Goal: Navigation & Orientation: Find specific page/section

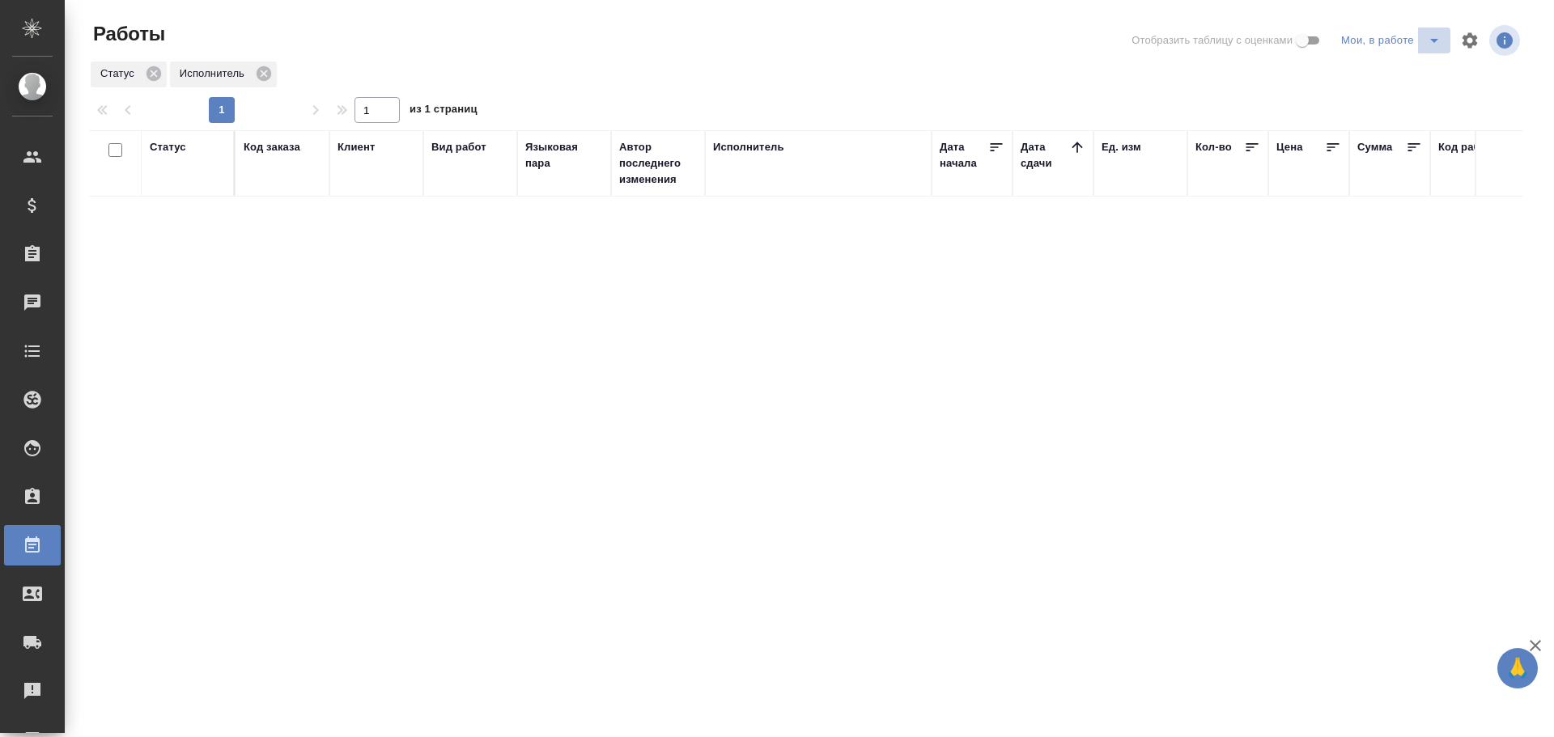
click at [1431, 45] on icon "split button" at bounding box center [1433, 40] width 19 height 19
click at [1393, 78] on li "Стандартные настройки" at bounding box center [1393, 73] width 155 height 26
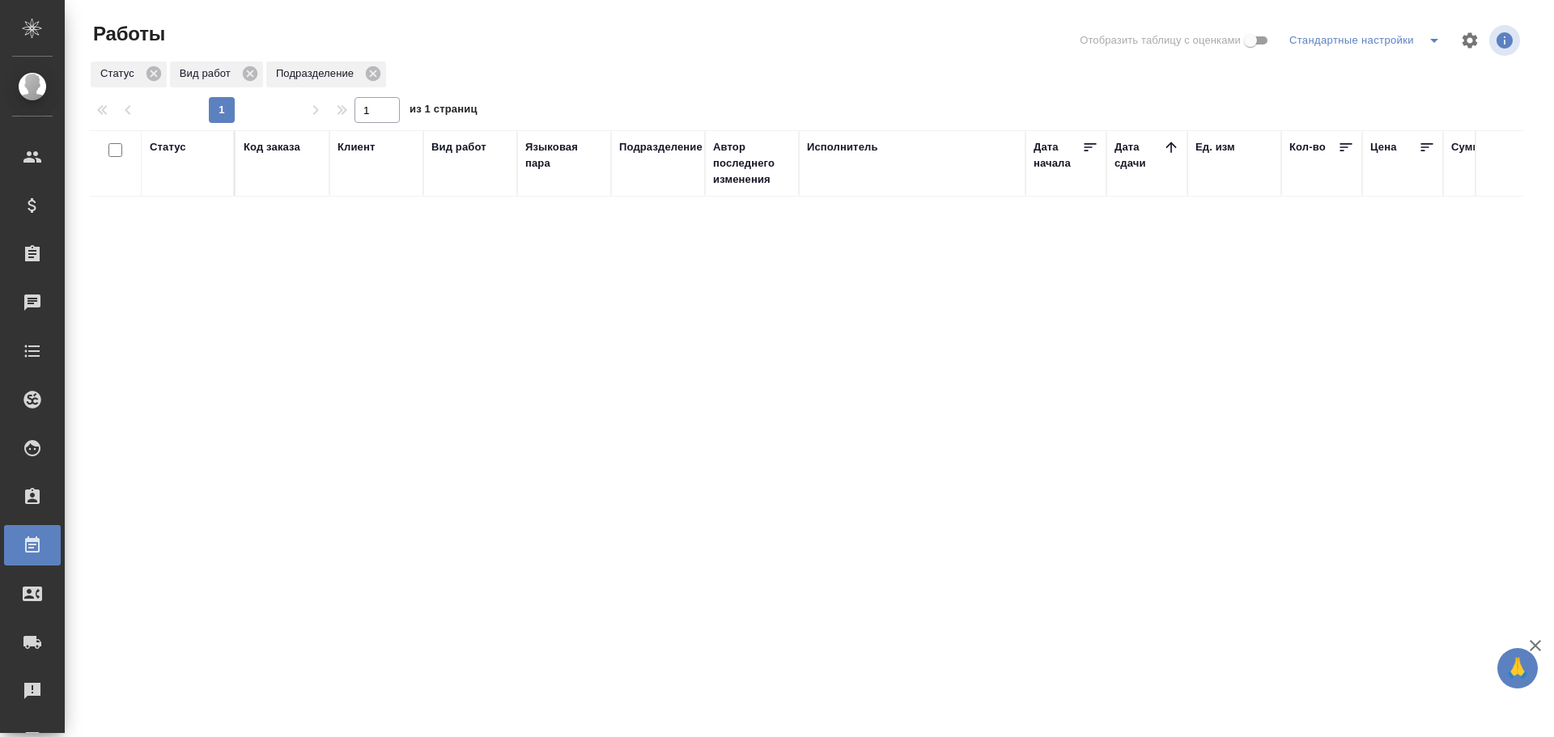
click at [247, 400] on div "Статус Код заказа Клиент Вид работ Языковая пара Подразделение Автор последнего…" at bounding box center [806, 433] width 1434 height 607
